Goal: Transaction & Acquisition: Purchase product/service

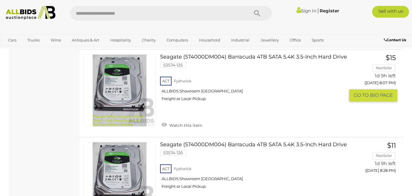
scroll to position [1044, 0]
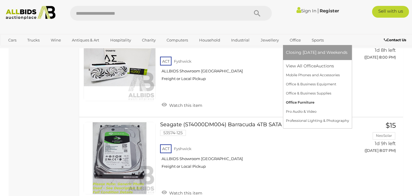
drag, startPoint x: 300, startPoint y: 119, endPoint x: 304, endPoint y: 106, distance: 13.4
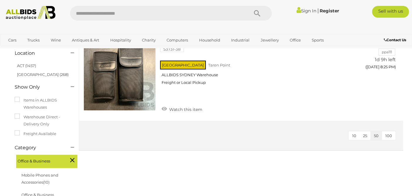
scroll to position [65, 0]
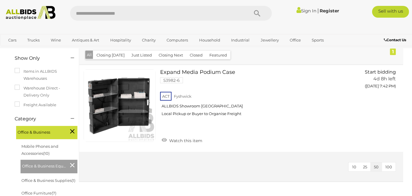
scroll to position [98, 0]
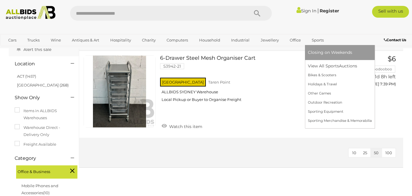
scroll to position [98, 0]
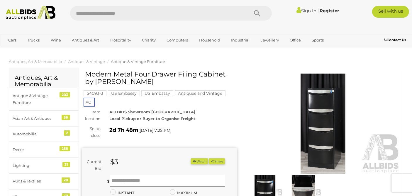
scroll to position [98, 0]
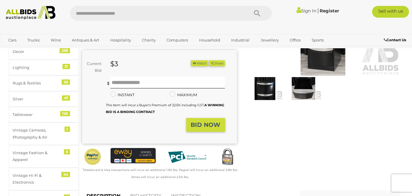
click at [304, 91] on img at bounding box center [304, 88] width 36 height 23
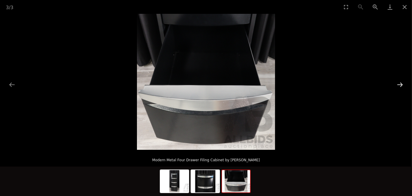
click at [400, 85] on button "Next slide" at bounding box center [400, 84] width 12 height 11
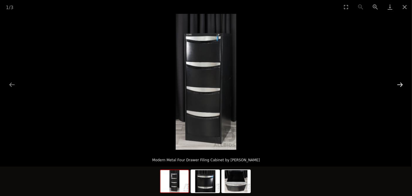
click at [400, 85] on button "Next slide" at bounding box center [400, 84] width 12 height 11
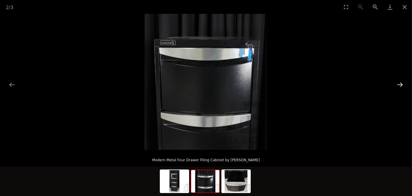
click at [400, 85] on button "Next slide" at bounding box center [400, 84] width 12 height 11
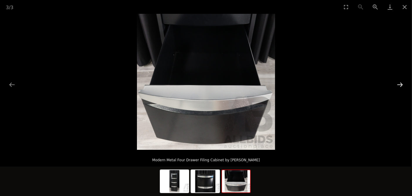
click at [400, 84] on button "Next slide" at bounding box center [400, 84] width 12 height 11
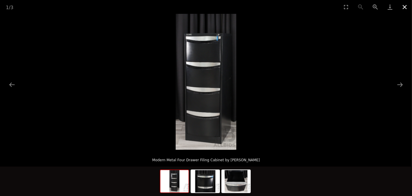
click at [407, 7] on button "Close gallery" at bounding box center [405, 7] width 15 height 14
